Goal: Information Seeking & Learning: Learn about a topic

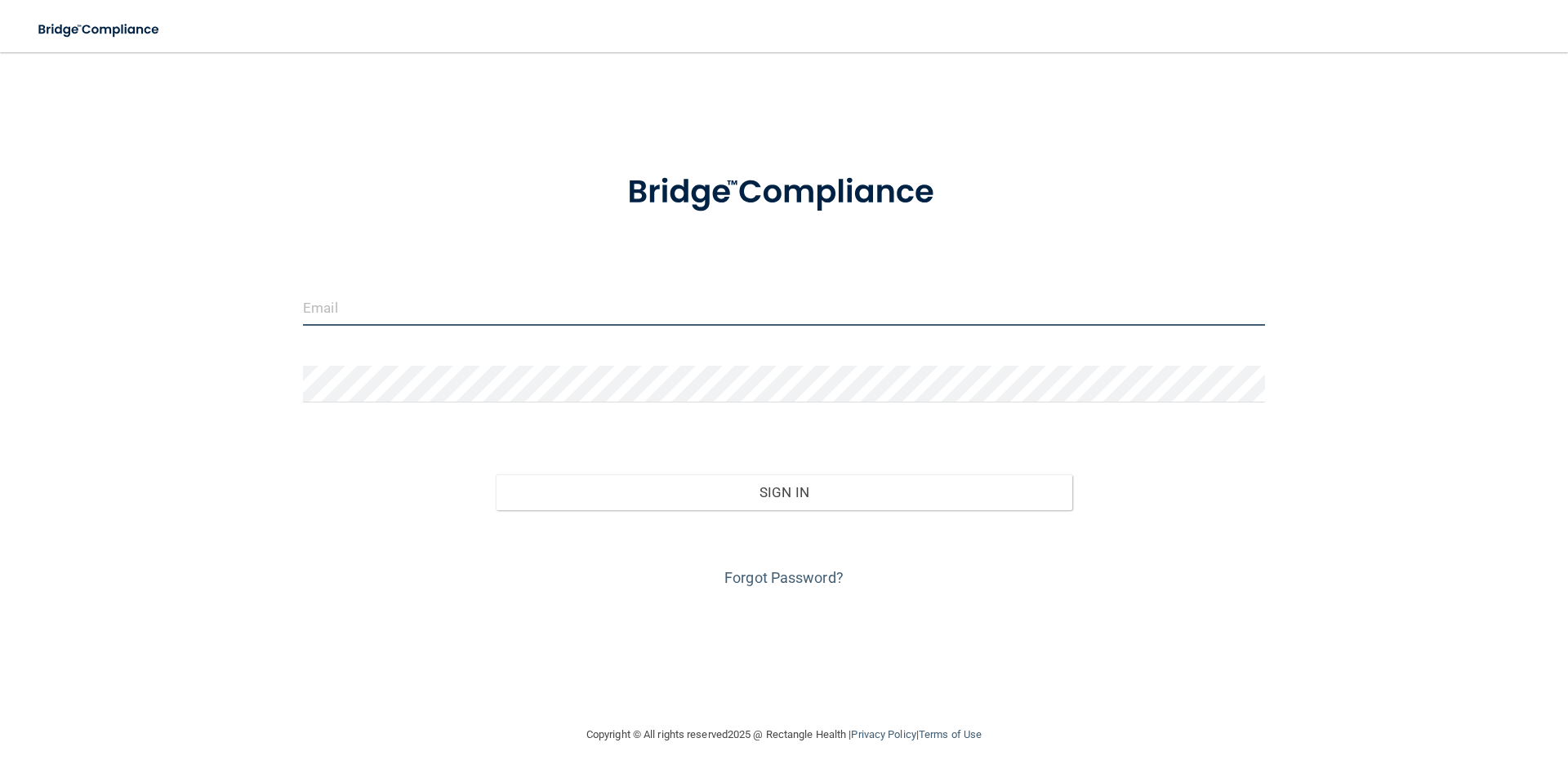
click at [583, 317] on input "email" at bounding box center [784, 307] width 962 height 37
click at [418, 309] on input "email" at bounding box center [784, 307] width 962 height 37
type input "[EMAIL_ADDRESS][DOMAIN_NAME]"
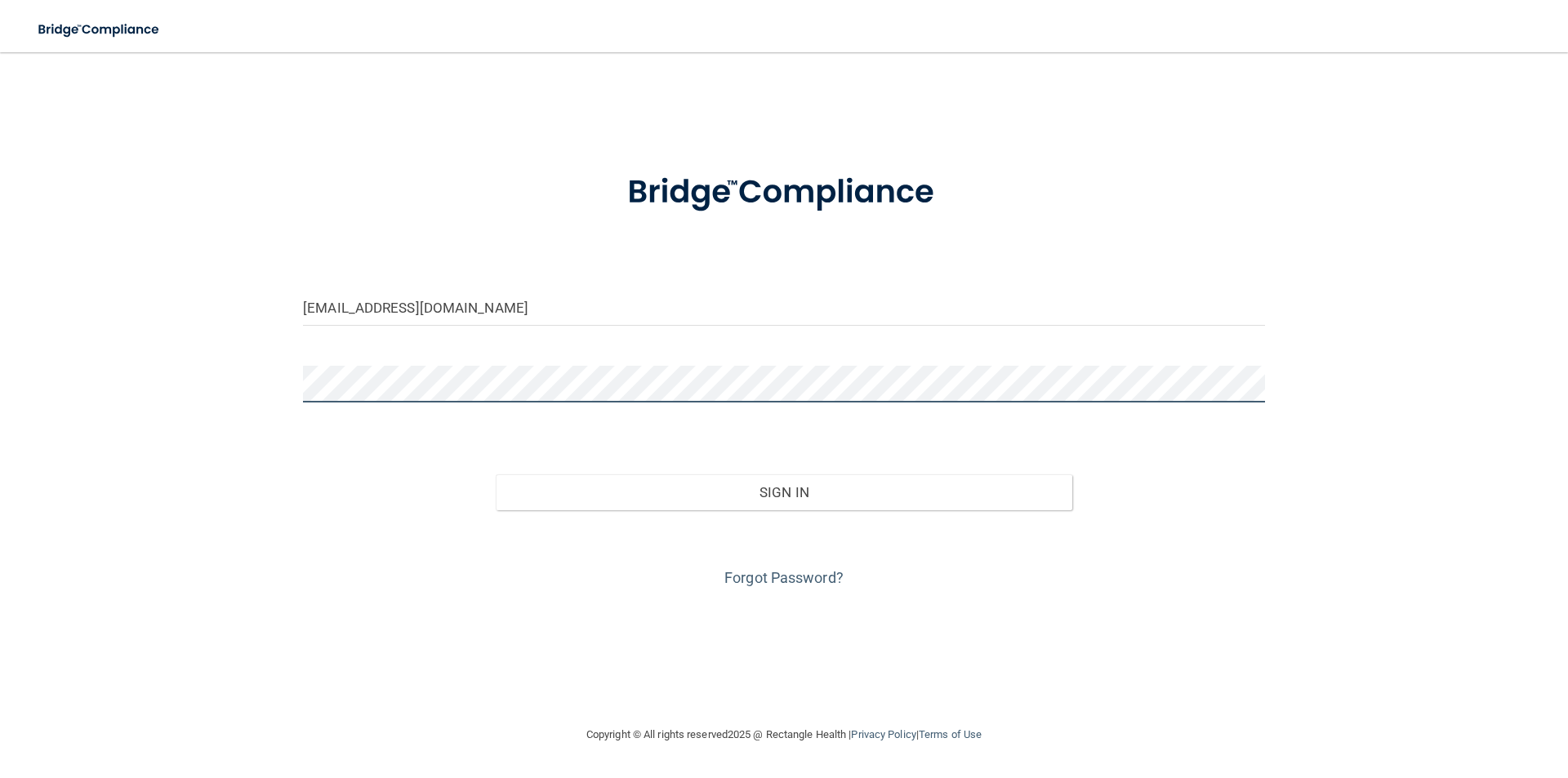
click at [496, 474] on button "Sign In" at bounding box center [784, 492] width 577 height 36
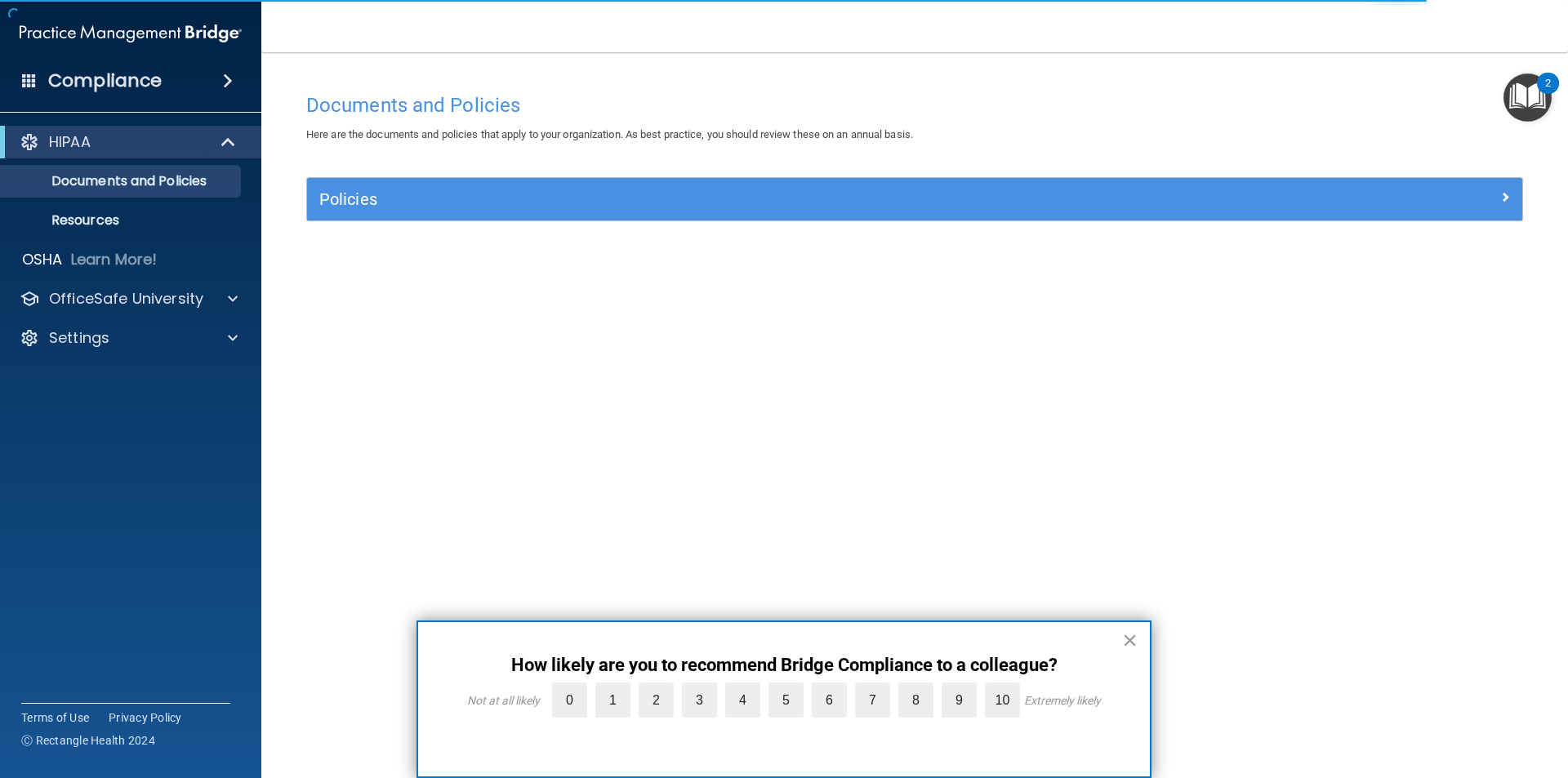
click at [1133, 640] on button "×" at bounding box center [1130, 639] width 15 height 26
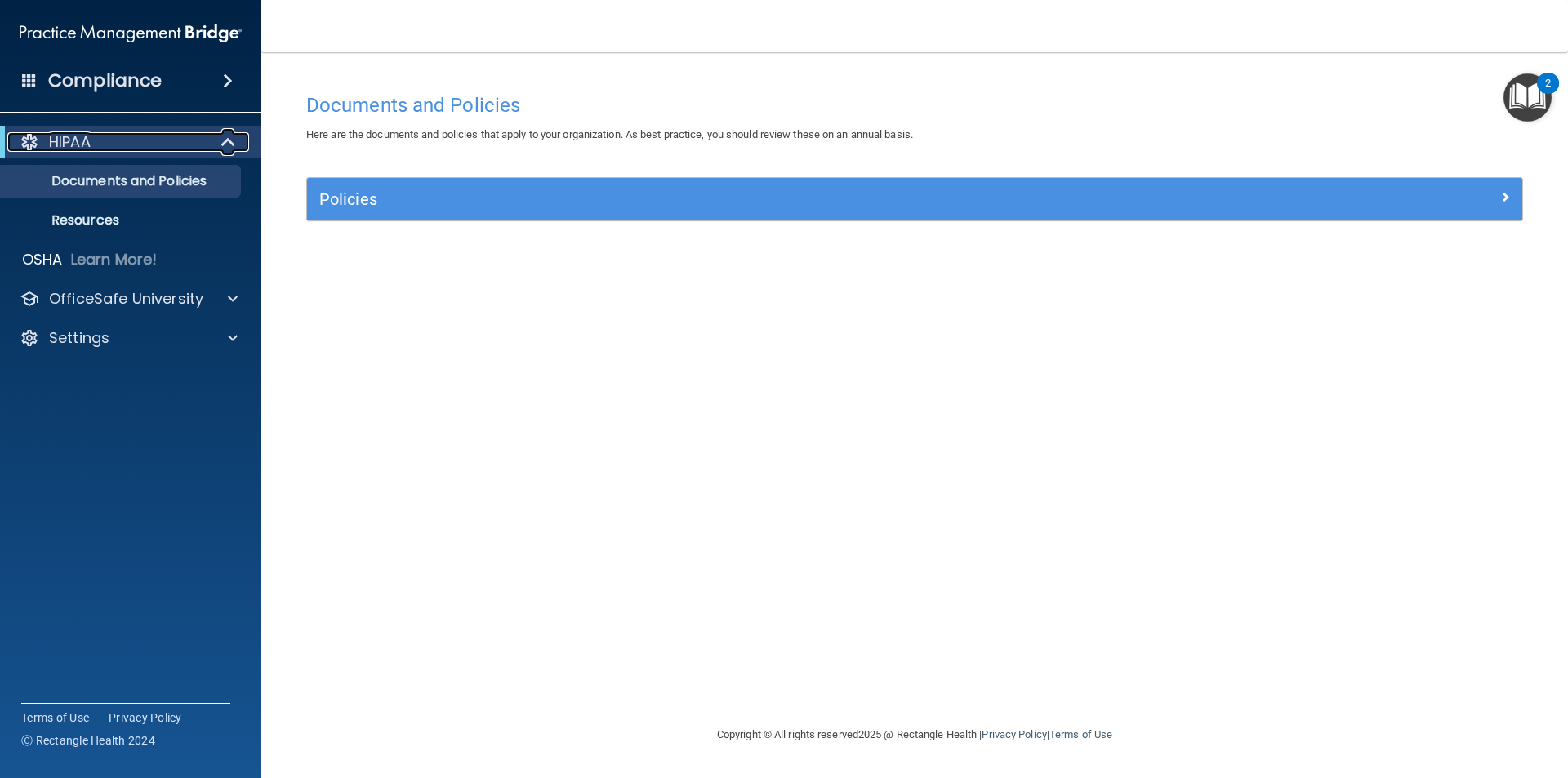
click at [247, 140] on div at bounding box center [229, 142] width 40 height 20
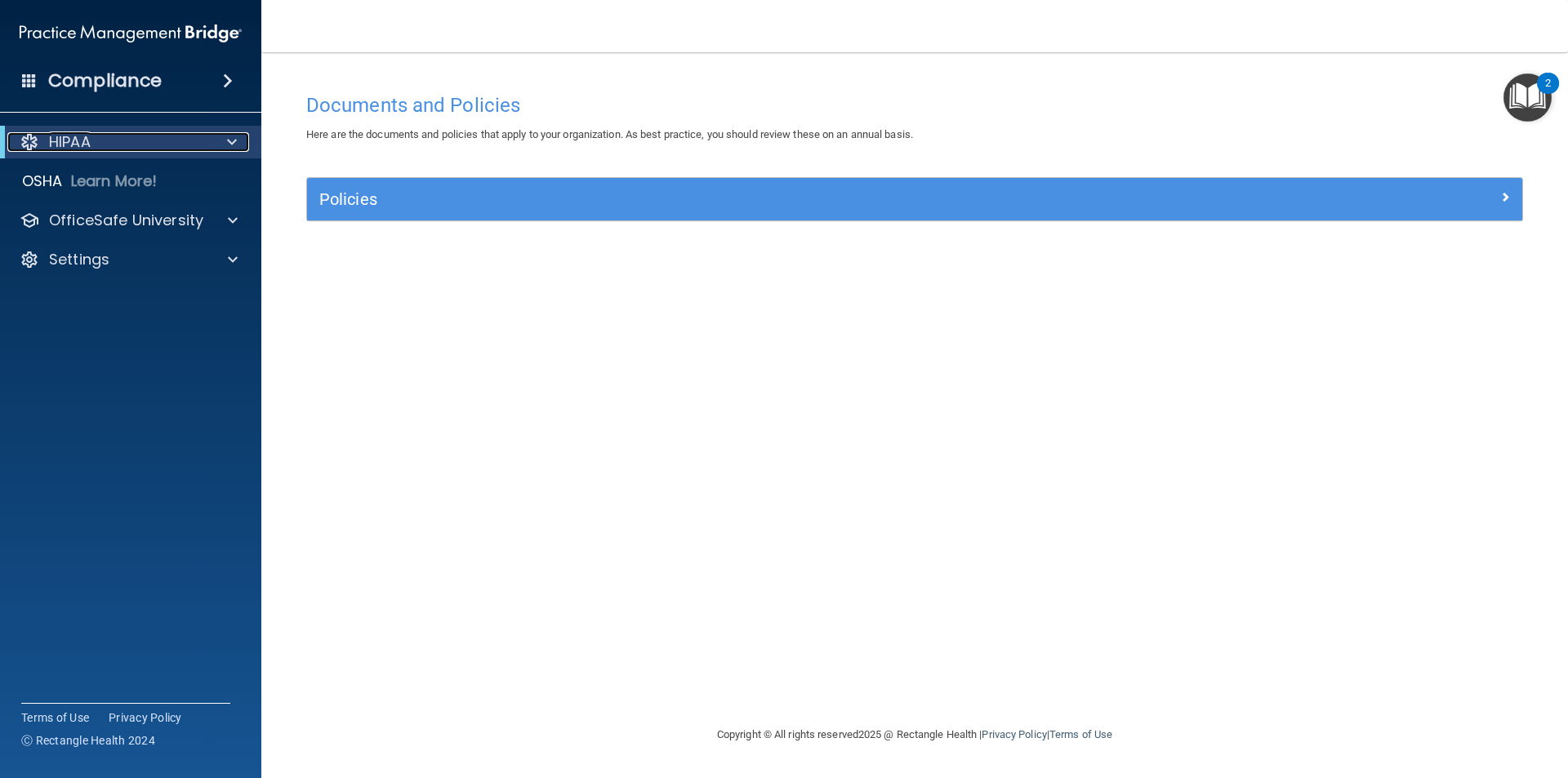
click at [247, 140] on div at bounding box center [229, 142] width 40 height 20
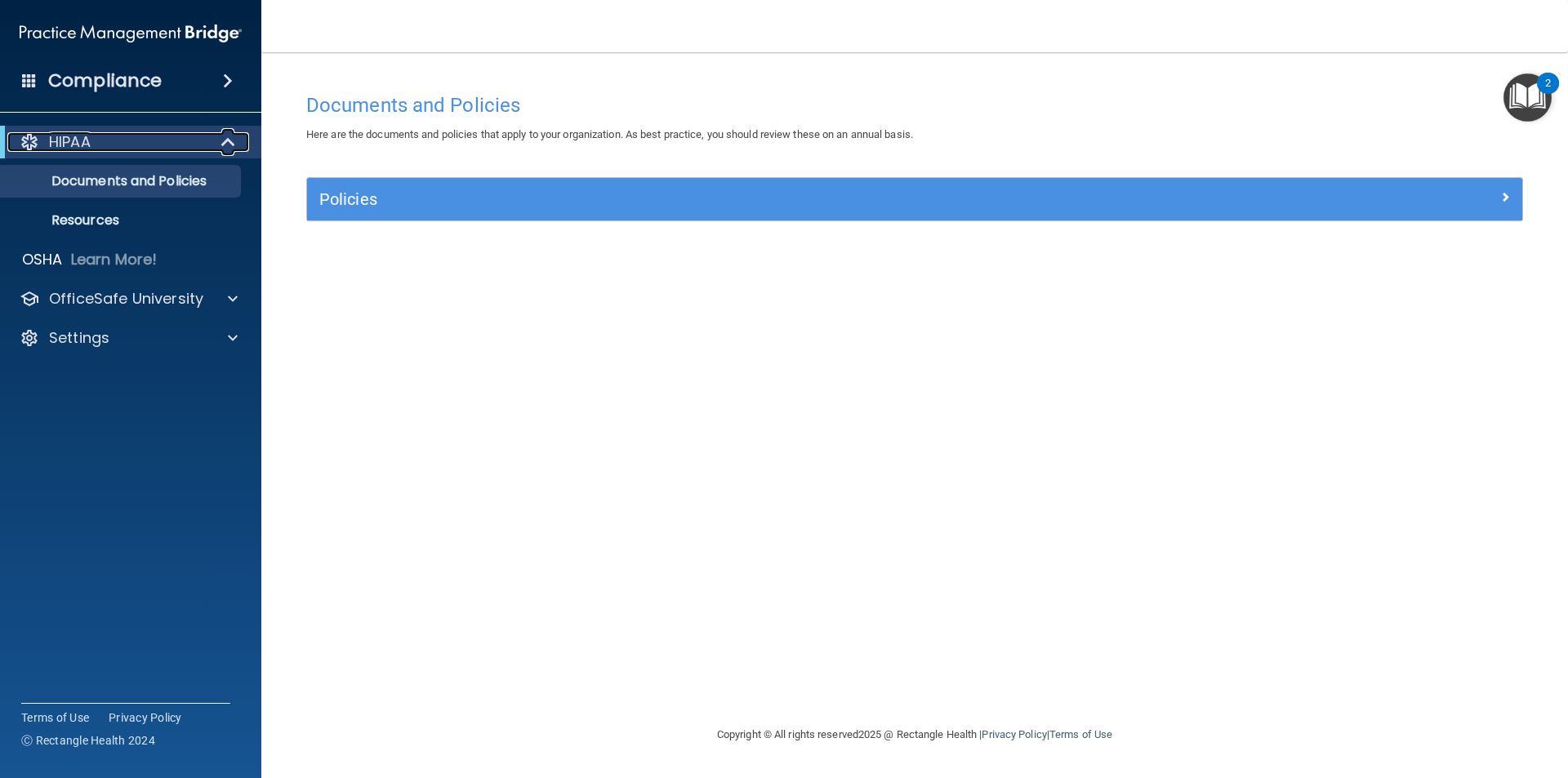
click at [247, 140] on div at bounding box center [229, 142] width 40 height 20
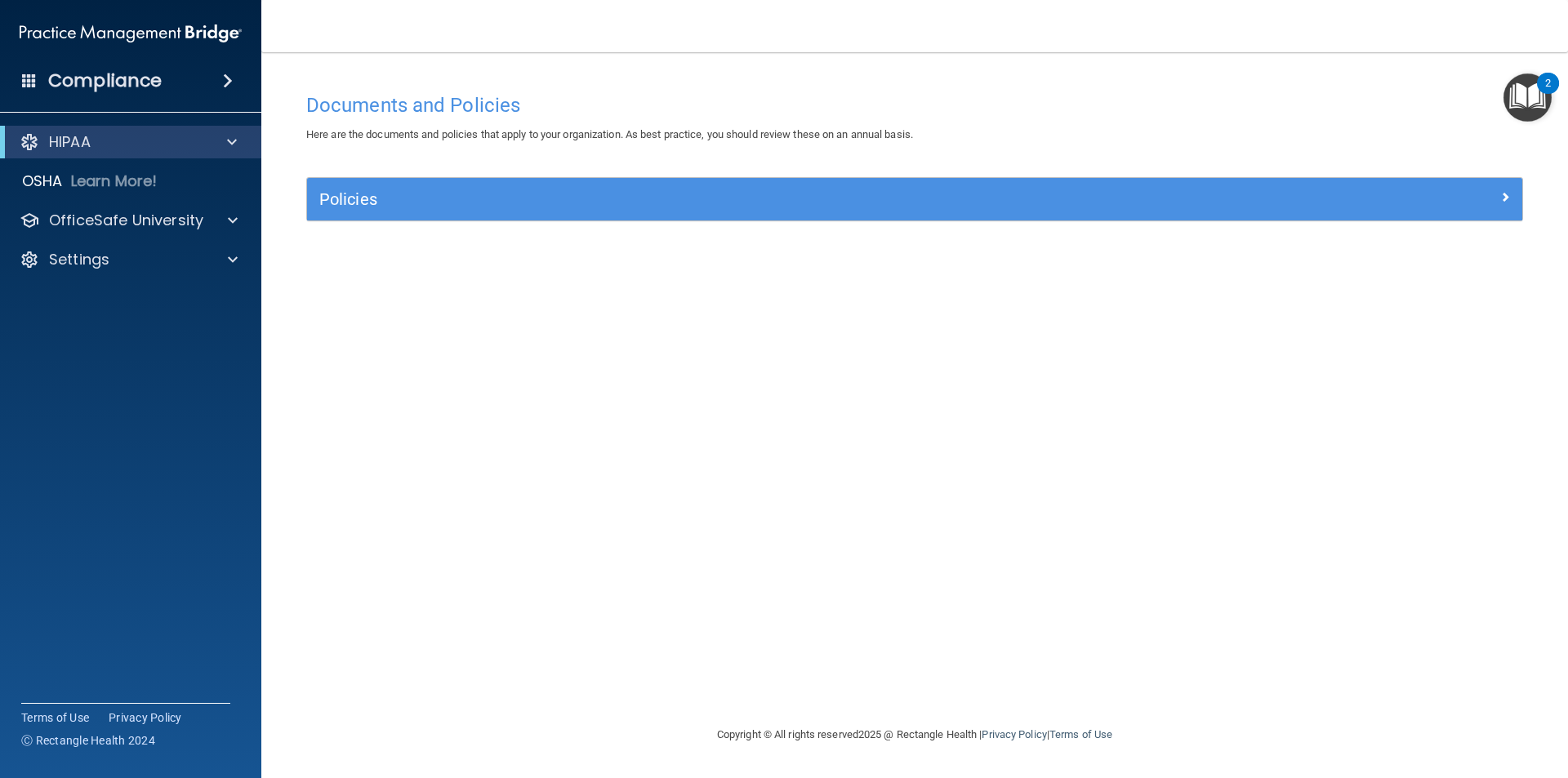
click at [223, 85] on span at bounding box center [227, 80] width 9 height 20
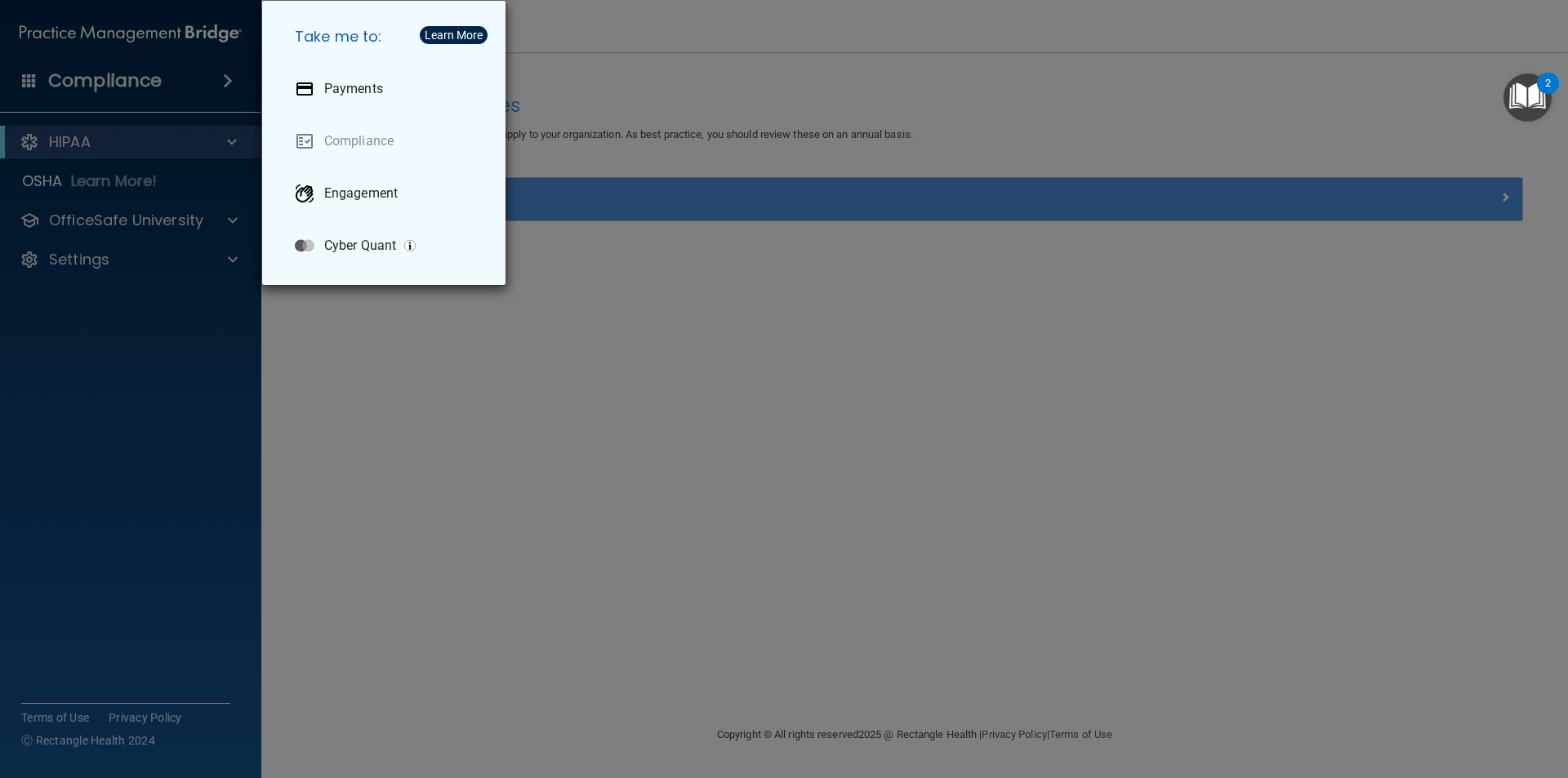
click at [219, 85] on div "Take me to: Payments Compliance Engagement Cyber Quant" at bounding box center [784, 389] width 1568 height 778
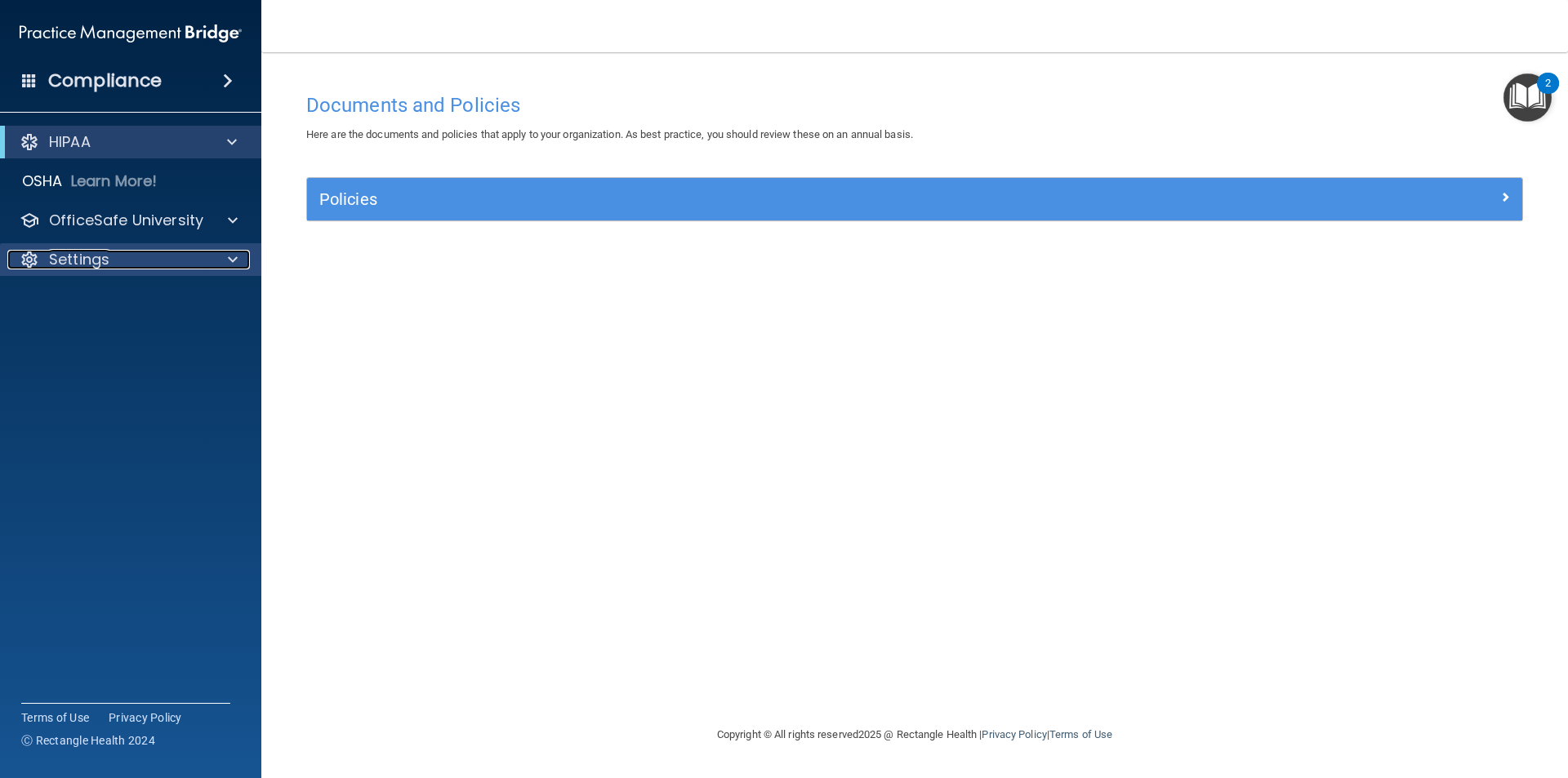
click at [231, 254] on span at bounding box center [232, 259] width 9 height 20
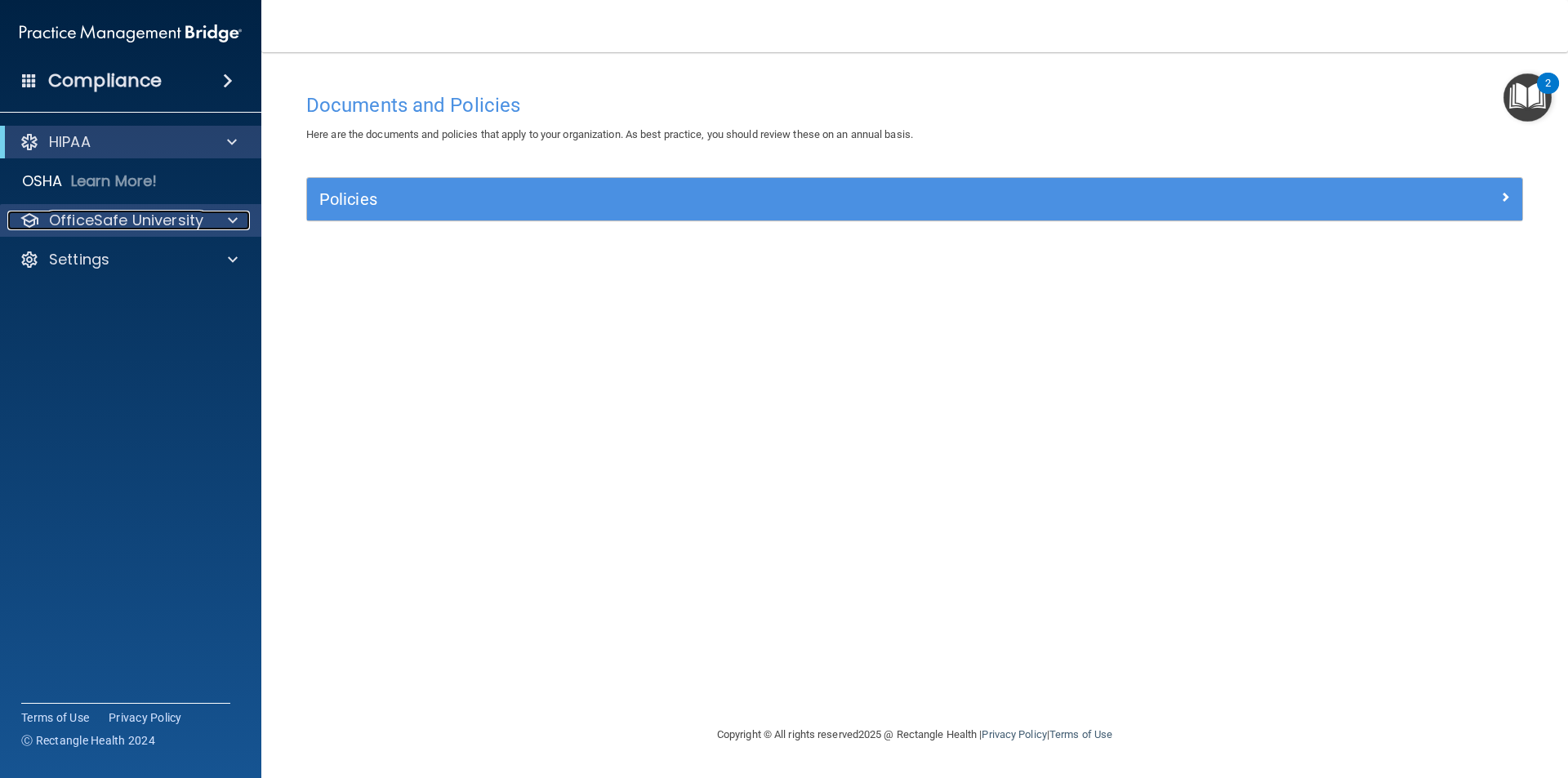
click at [234, 225] on span at bounding box center [232, 220] width 9 height 20
click at [222, 225] on div at bounding box center [230, 220] width 40 height 20
click at [175, 190] on div "OSHA Learn More!" at bounding box center [131, 182] width 287 height 33
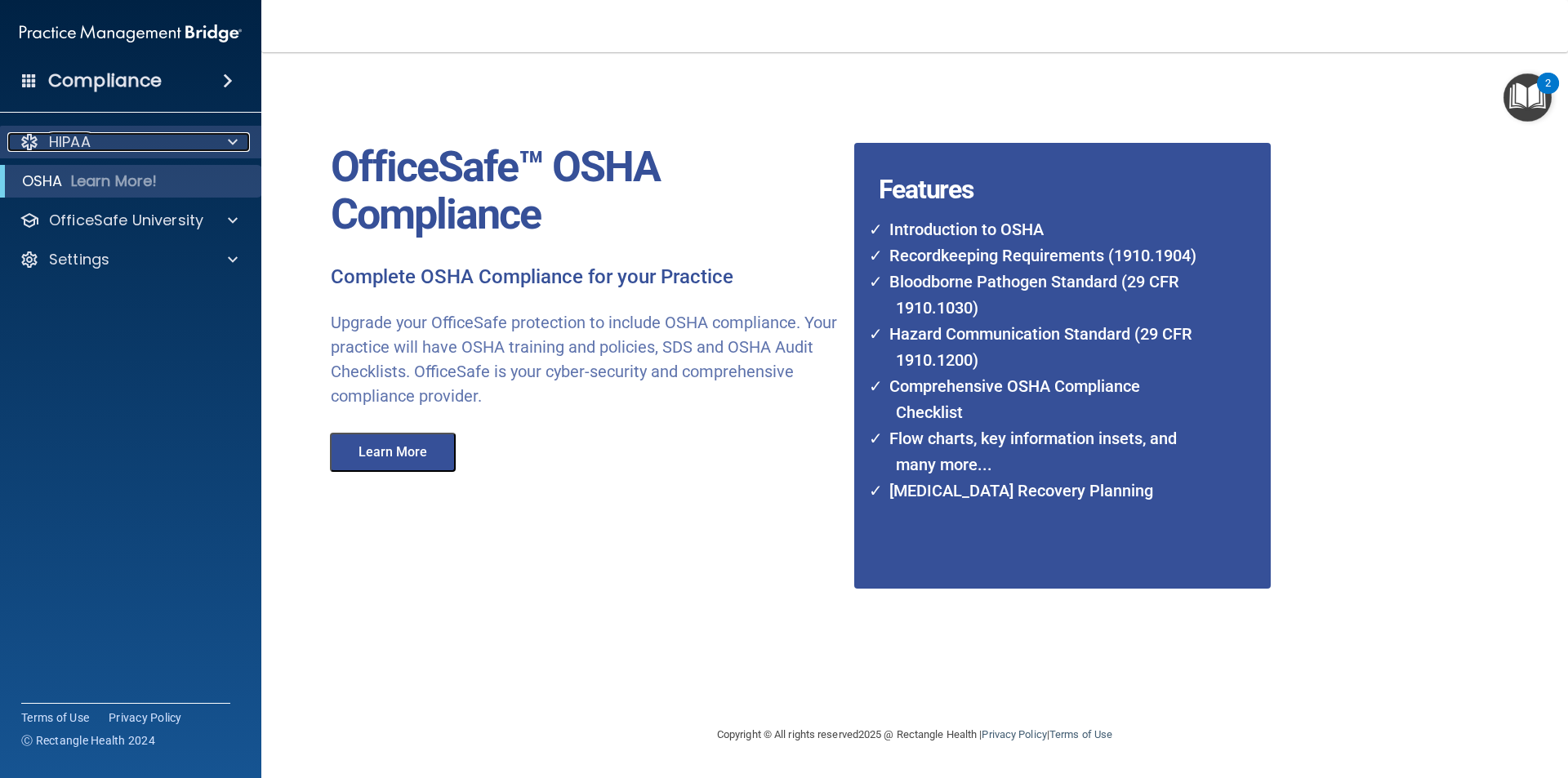
click at [211, 136] on div at bounding box center [230, 142] width 40 height 20
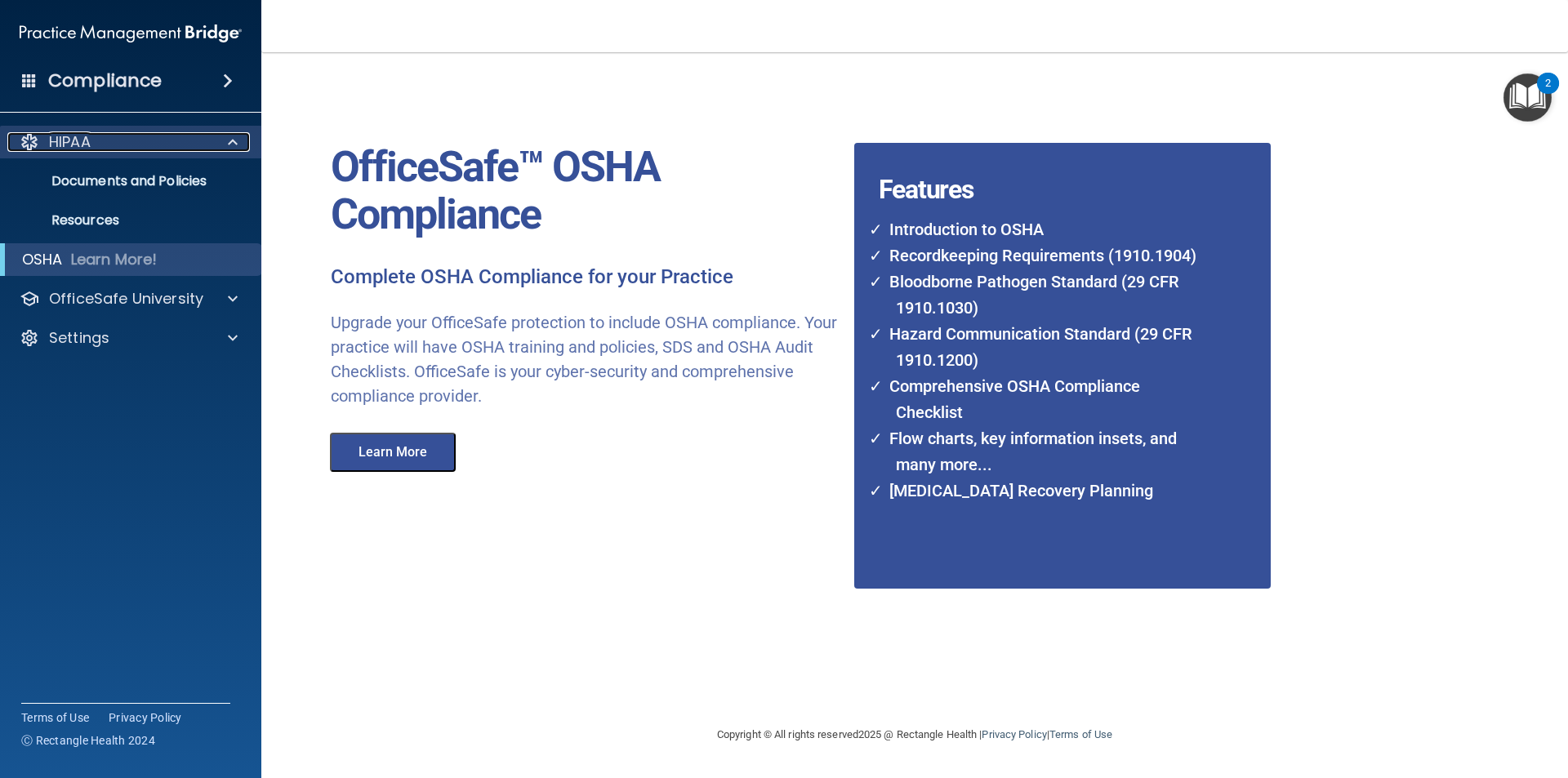
click at [211, 136] on div at bounding box center [230, 142] width 40 height 20
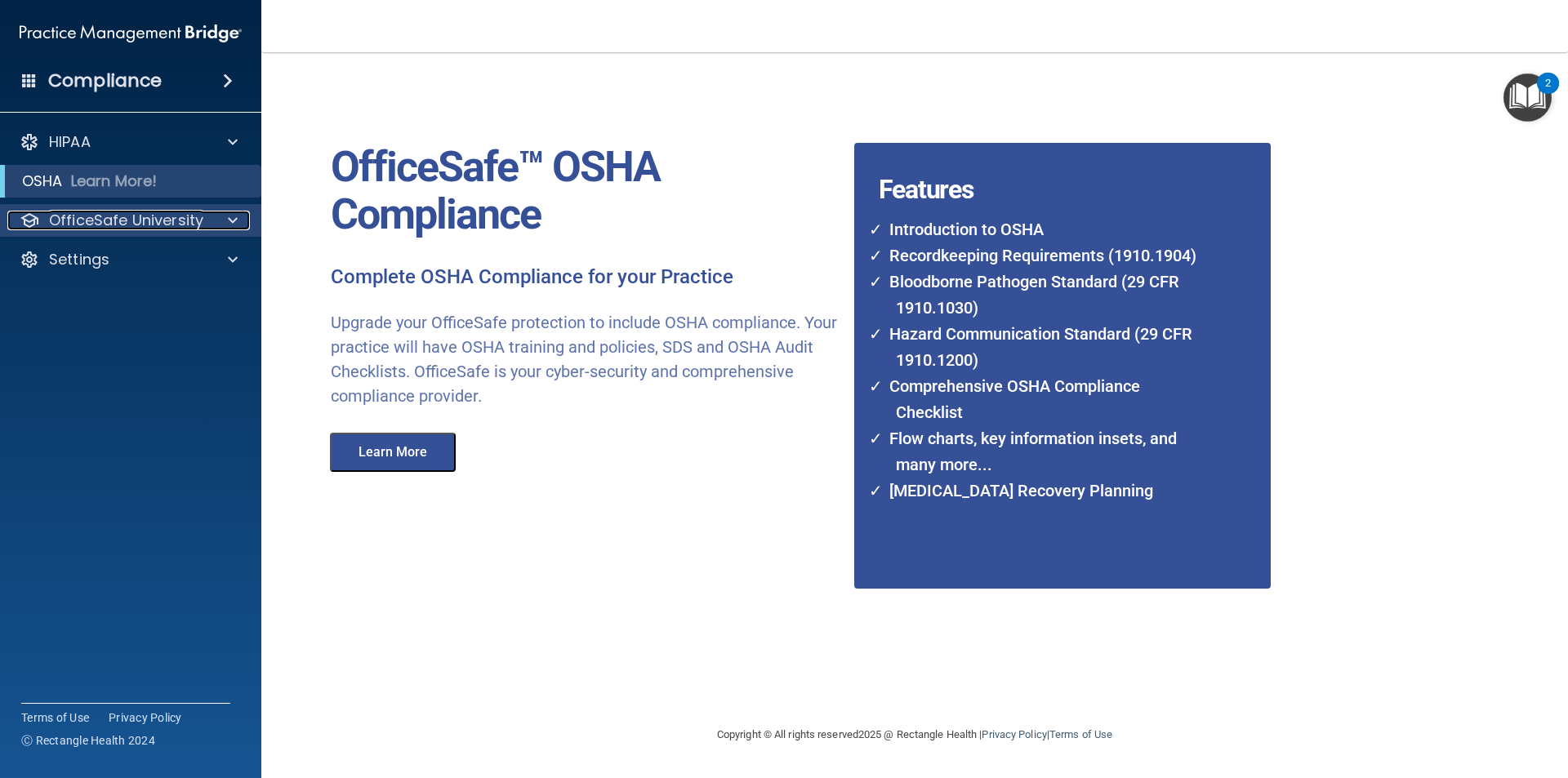
click at [188, 226] on p "OfficeSafe University" at bounding box center [126, 220] width 154 height 20
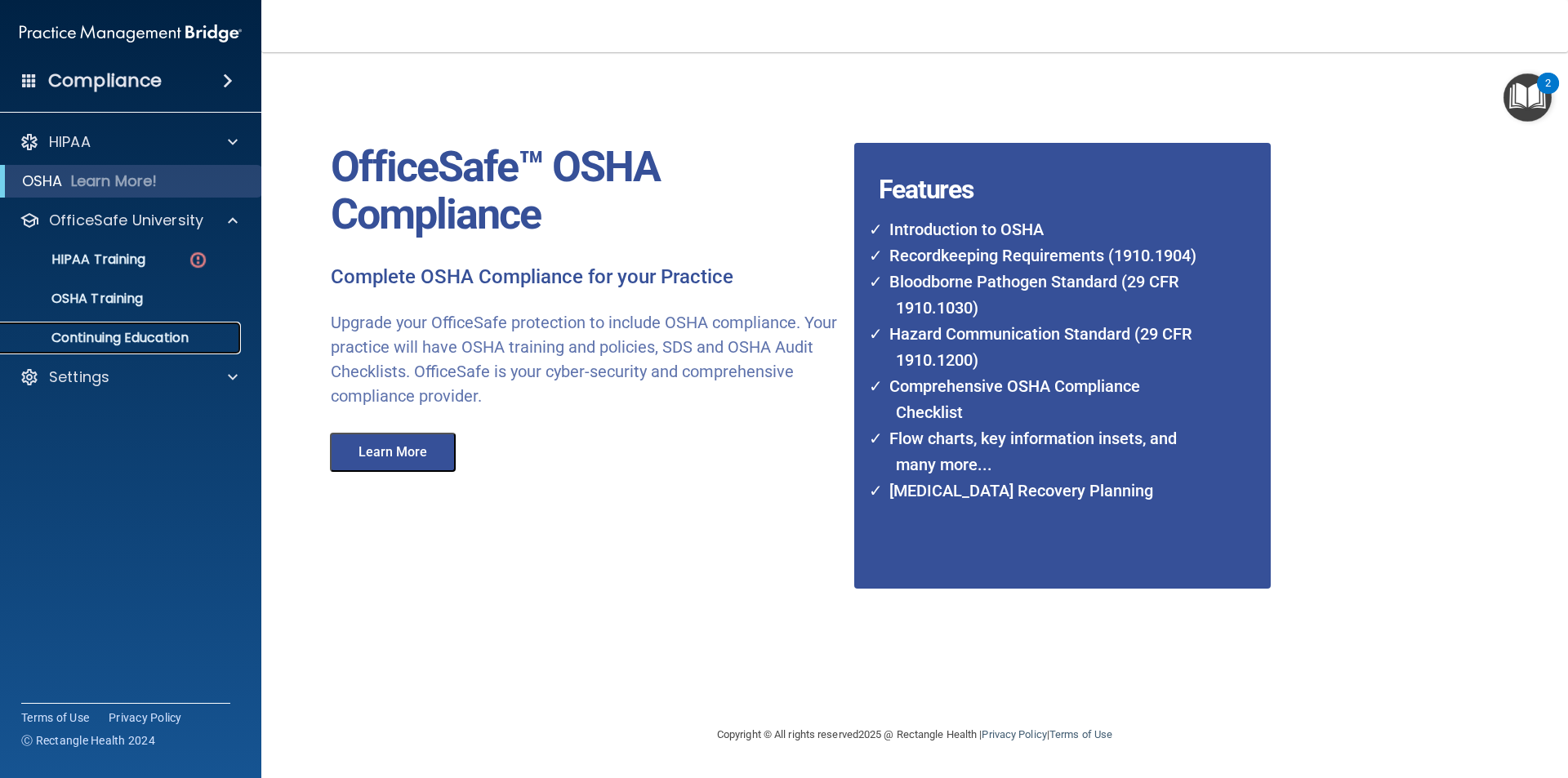
click at [161, 330] on p "Continuing Education" at bounding box center [121, 337] width 223 height 16
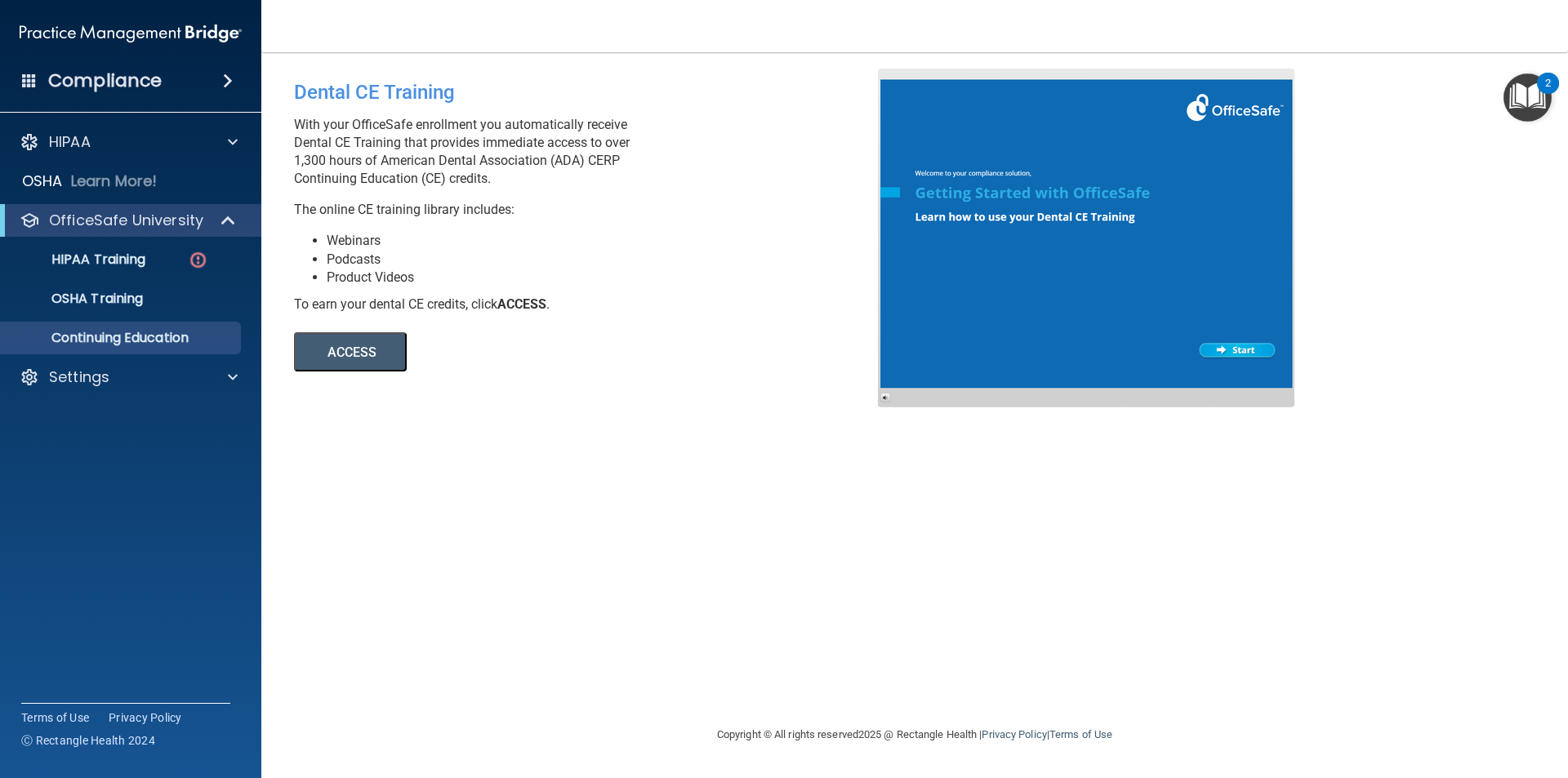
click at [350, 329] on div "ACCESS ACCESS" at bounding box center [517, 342] width 447 height 58
click at [363, 355] on button "ACCESS" at bounding box center [350, 352] width 113 height 40
